Goal: Navigation & Orientation: Find specific page/section

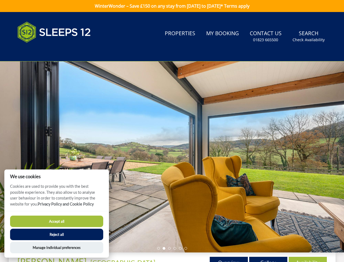
click at [172, 131] on div at bounding box center [172, 156] width 344 height 191
click at [309, 36] on link "Search Check Availability" at bounding box center [308, 37] width 37 height 18
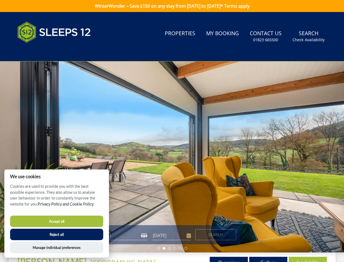
click at [172, 157] on div at bounding box center [172, 156] width 344 height 191
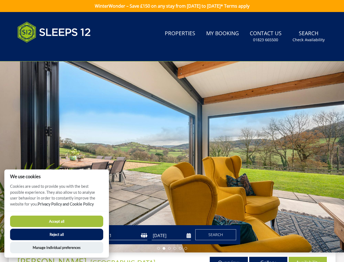
click at [159, 248] on li at bounding box center [158, 248] width 3 height 3
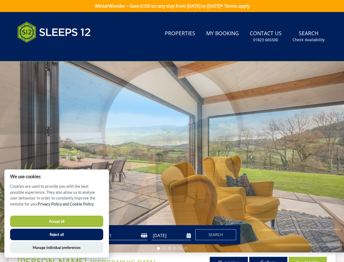
click at [164, 248] on li at bounding box center [164, 248] width 3 height 3
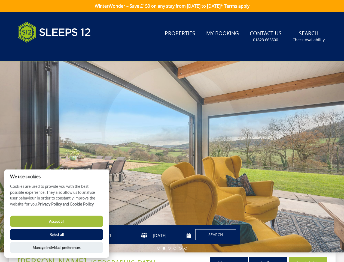
click at [169, 248] on li at bounding box center [169, 248] width 3 height 3
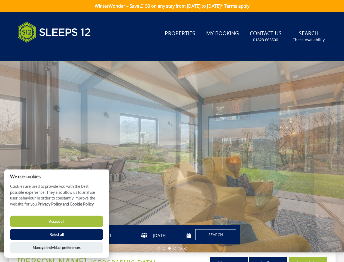
click at [175, 248] on li at bounding box center [175, 248] width 3 height 3
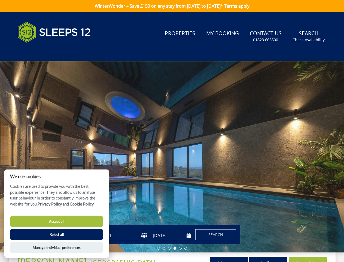
click at [180, 248] on li at bounding box center [180, 248] width 3 height 3
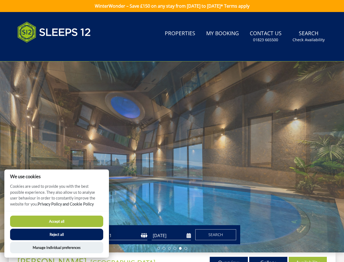
click at [186, 248] on li at bounding box center [185, 248] width 3 height 3
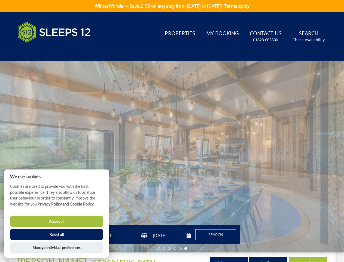
click at [57, 221] on button "Accept all" at bounding box center [56, 220] width 93 height 11
